Goal: Information Seeking & Learning: Learn about a topic

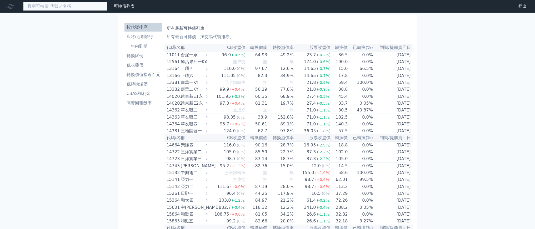
click at [100, 11] on input at bounding box center [65, 6] width 84 height 9
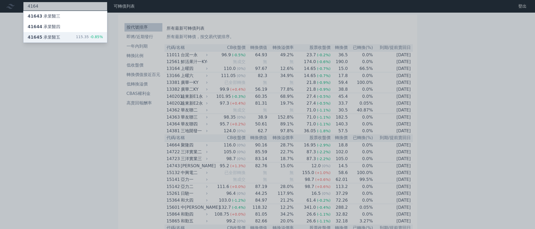
type input "4164"
click at [103, 41] on div "115.35 -0.85%" at bounding box center [89, 37] width 27 height 6
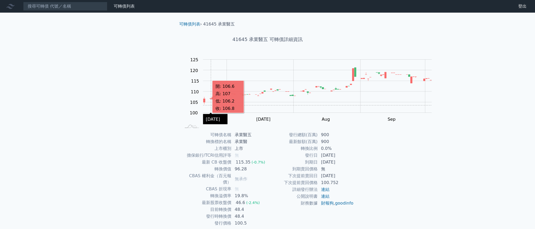
scroll to position [100, 0]
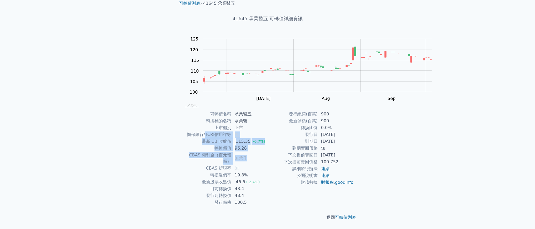
drag, startPoint x: 247, startPoint y: 125, endPoint x: 174, endPoint y: 95, distance: 79.6
click at [181, 111] on tbody "可轉債名稱 承業醫五 轉換標的名稱 承業醫 上市櫃別 上市 擔保銀行/TCRI信用評等 無 最新 CB 收盤價 115.35 (-0.7%) 轉換價值 96.…" at bounding box center [224, 158] width 86 height 95
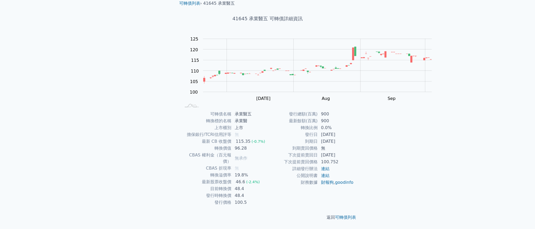
click at [175, 111] on div "可轉債名稱 承業醫五 轉換標的名稱 承業醫 上市櫃別 上市 擔保銀行/TCRI信用評等 無 最新 CB 收盤價 115.35 (-0.7%) 轉換價值 96.…" at bounding box center [267, 158] width 185 height 95
drag, startPoint x: 183, startPoint y: 71, endPoint x: 255, endPoint y: 96, distance: 76.2
click at [254, 111] on tbody "可轉債名稱 承業醫五 轉換標的名稱 承業醫 上市櫃別 上市 擔保銀行/TCRI信用評等 無 最新 CB 收盤價 115.35 (-0.7%) 轉換價值 96.…" at bounding box center [224, 158] width 86 height 95
click at [330, 173] on link "連結" at bounding box center [325, 175] width 8 height 5
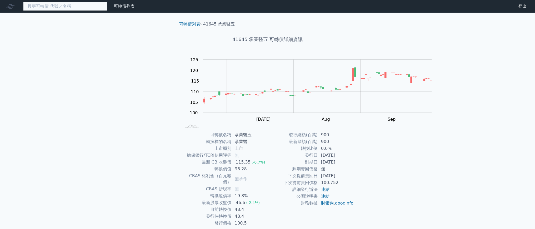
click at [66, 9] on input at bounding box center [65, 6] width 84 height 9
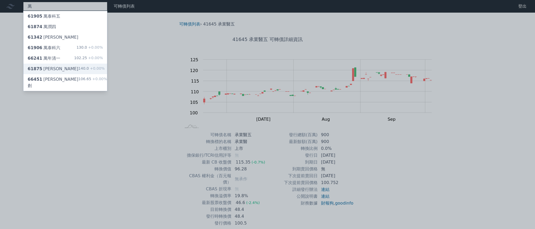
type input "萬"
click at [91, 74] on div "61875 萬潤五 140.0 +0.00%" at bounding box center [65, 69] width 84 height 11
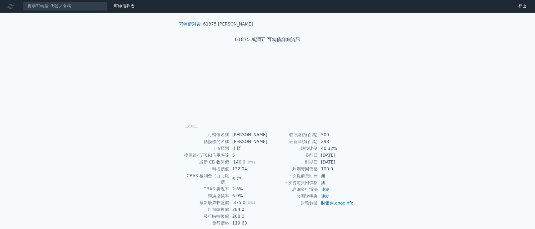
scroll to position [100, 0]
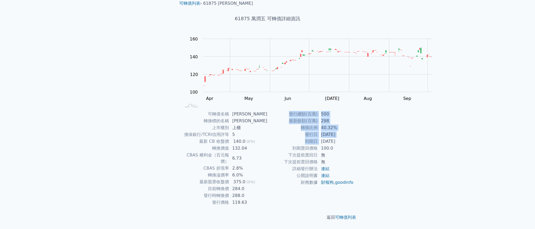
drag, startPoint x: 346, startPoint y: 103, endPoint x: 416, endPoint y: 104, distance: 70.3
click at [369, 104] on div "可轉債列表 › 61875 萬潤五 61875 萬潤五 可轉債詳細資訊 Zoom Out 100 80 90 100 110 120 130 140 180 …" at bounding box center [268, 111] width 202 height 238
click at [276, 159] on td "下次提前賣回日" at bounding box center [293, 155] width 50 height 7
click at [274, 159] on td "下次提前賣回日" at bounding box center [293, 155] width 50 height 7
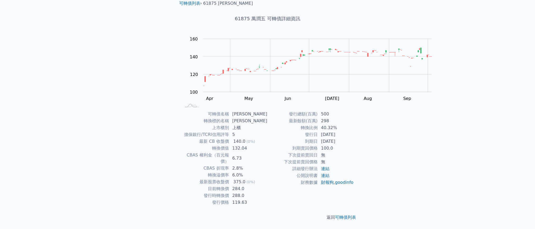
scroll to position [85, 0]
